Goal: Information Seeking & Learning: Learn about a topic

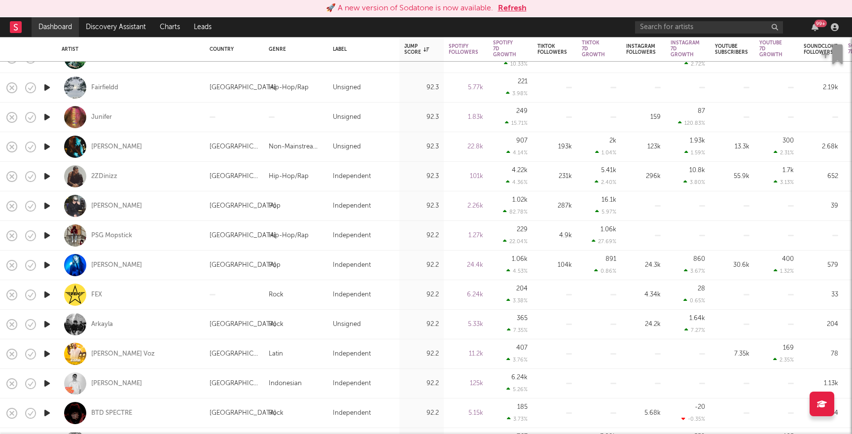
click at [56, 30] on link "Dashboard" at bounding box center [55, 27] width 47 height 20
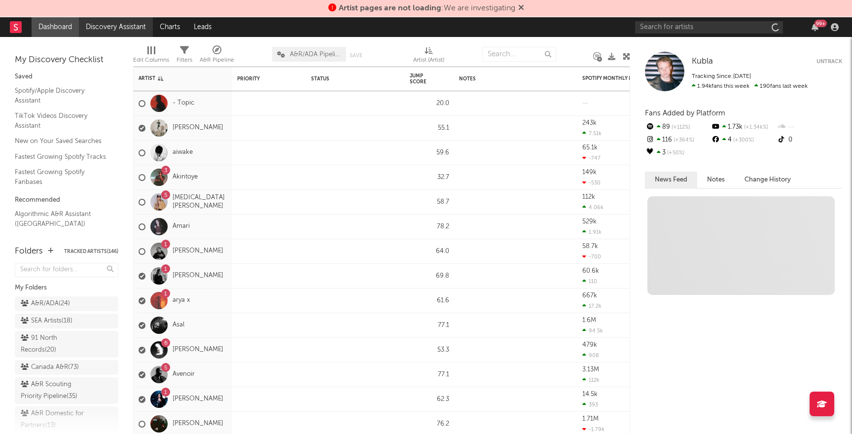
click at [120, 28] on link "Discovery Assistant" at bounding box center [116, 27] width 74 height 20
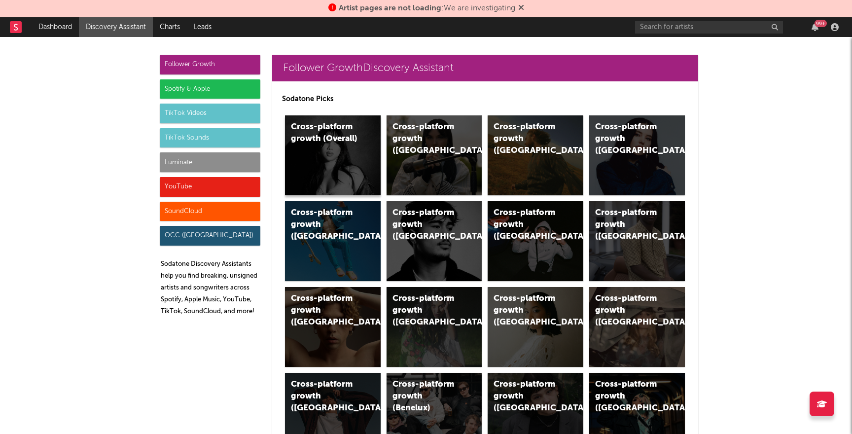
click at [352, 168] on div "Cross-platform growth (Overall)" at bounding box center [333, 155] width 96 height 80
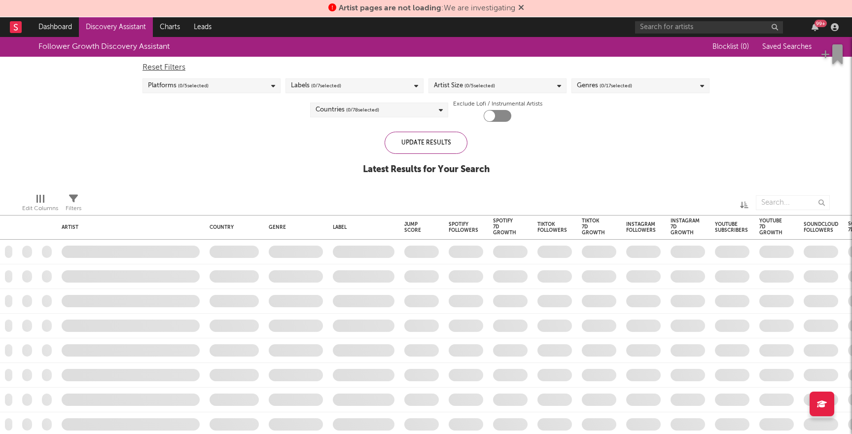
checkbox input "true"
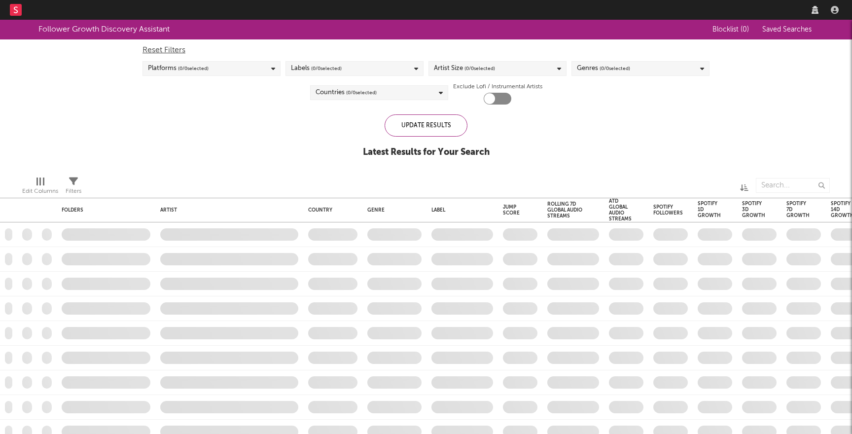
checkbox input "true"
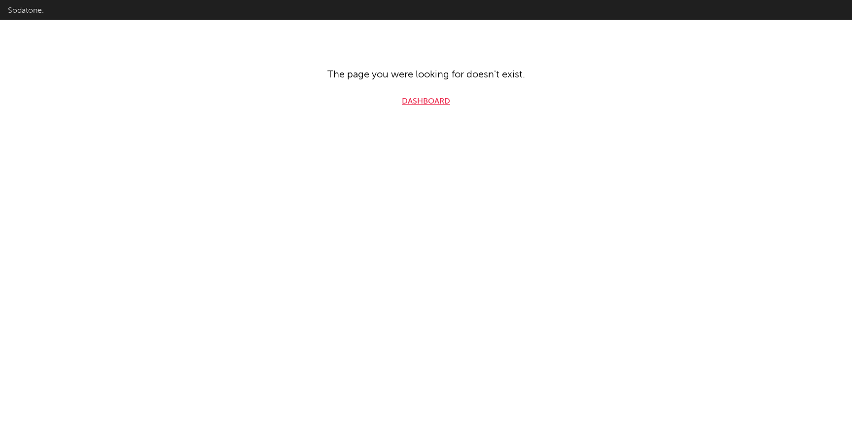
click at [434, 97] on link "Dashboard" at bounding box center [426, 102] width 48 height 12
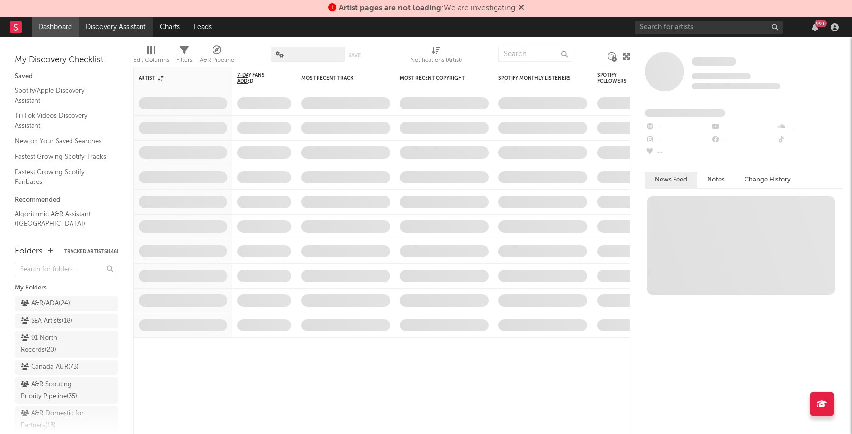
click at [115, 28] on link "Discovery Assistant" at bounding box center [116, 27] width 74 height 20
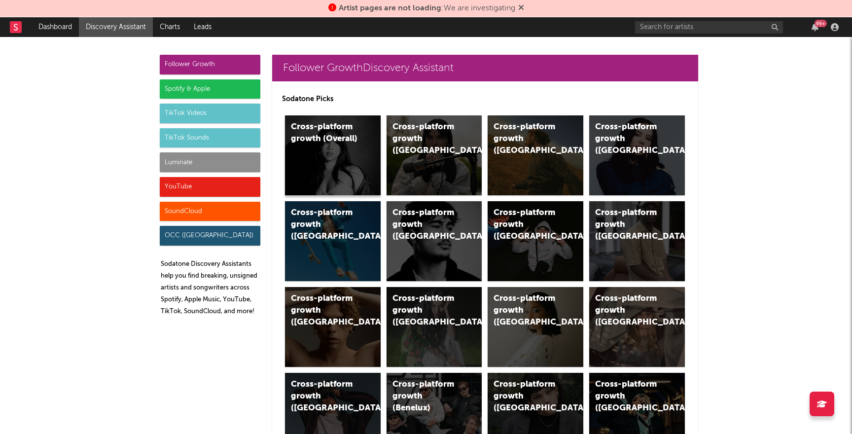
click at [344, 167] on div "Cross-platform growth (Overall)" at bounding box center [333, 155] width 96 height 80
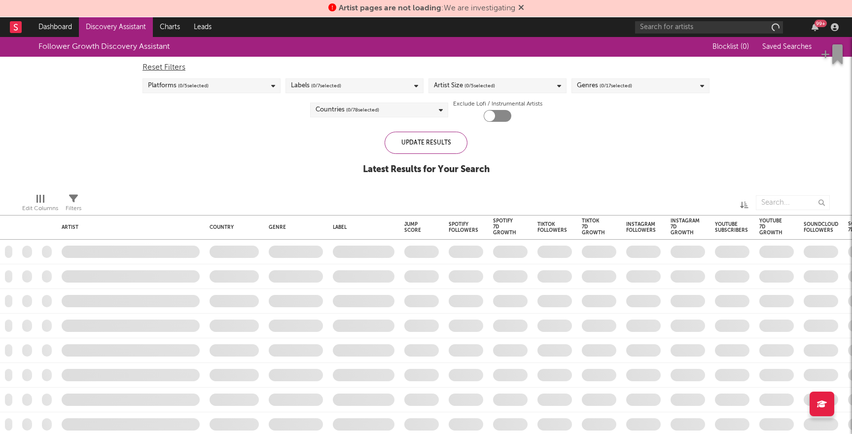
checkbox input "true"
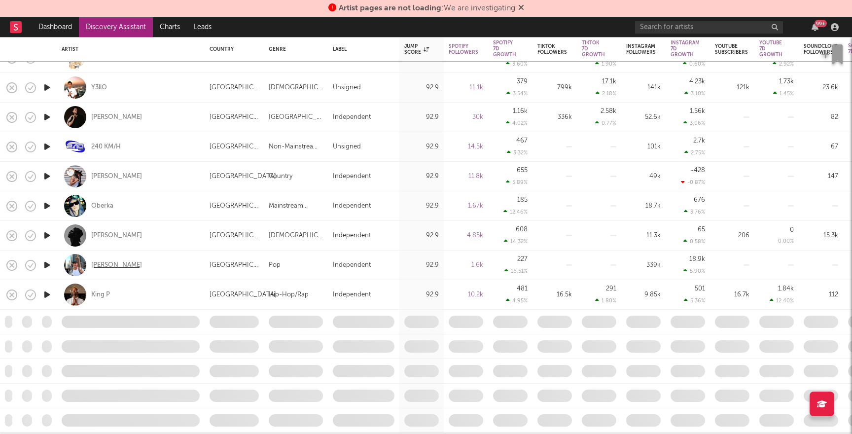
click at [105, 265] on div "Blake Robert" at bounding box center [116, 265] width 51 height 9
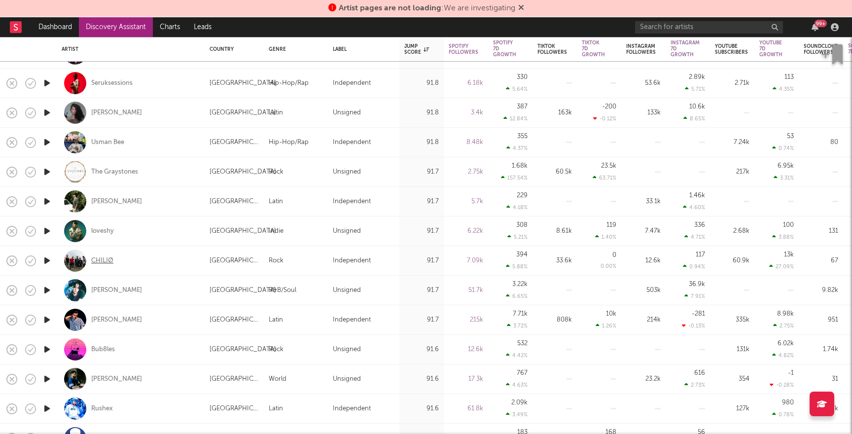
click at [104, 260] on div "CHILIØ" at bounding box center [102, 260] width 22 height 9
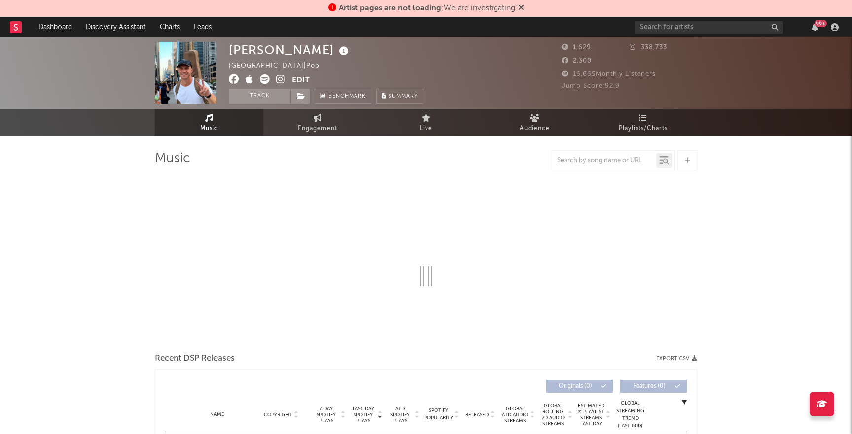
select select "1w"
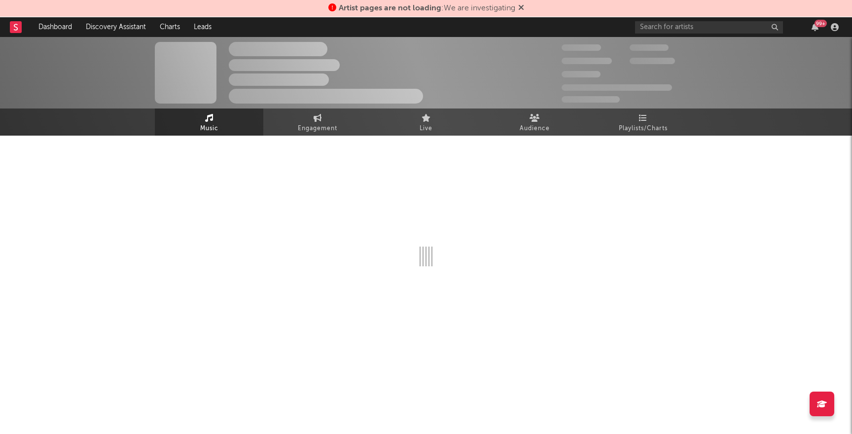
select select "6m"
